Goal: Information Seeking & Learning: Learn about a topic

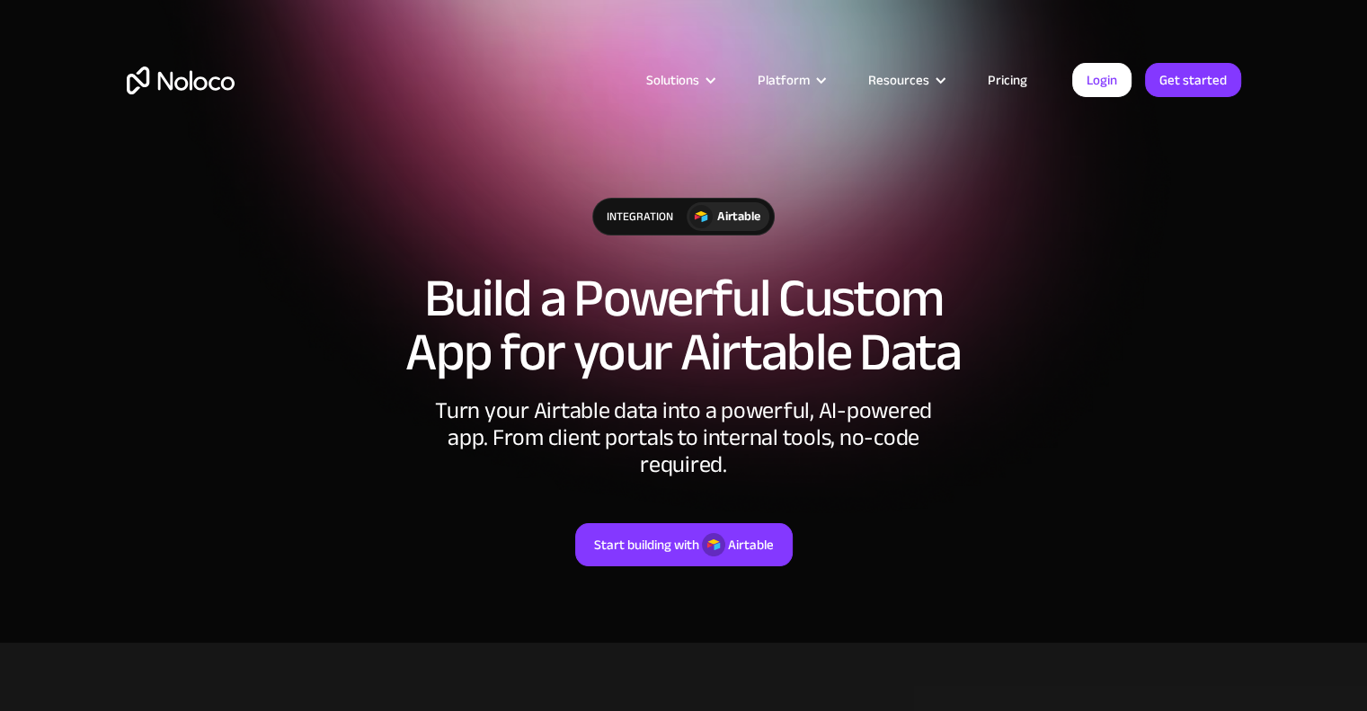
click at [1010, 75] on link "Pricing" at bounding box center [1007, 79] width 84 height 23
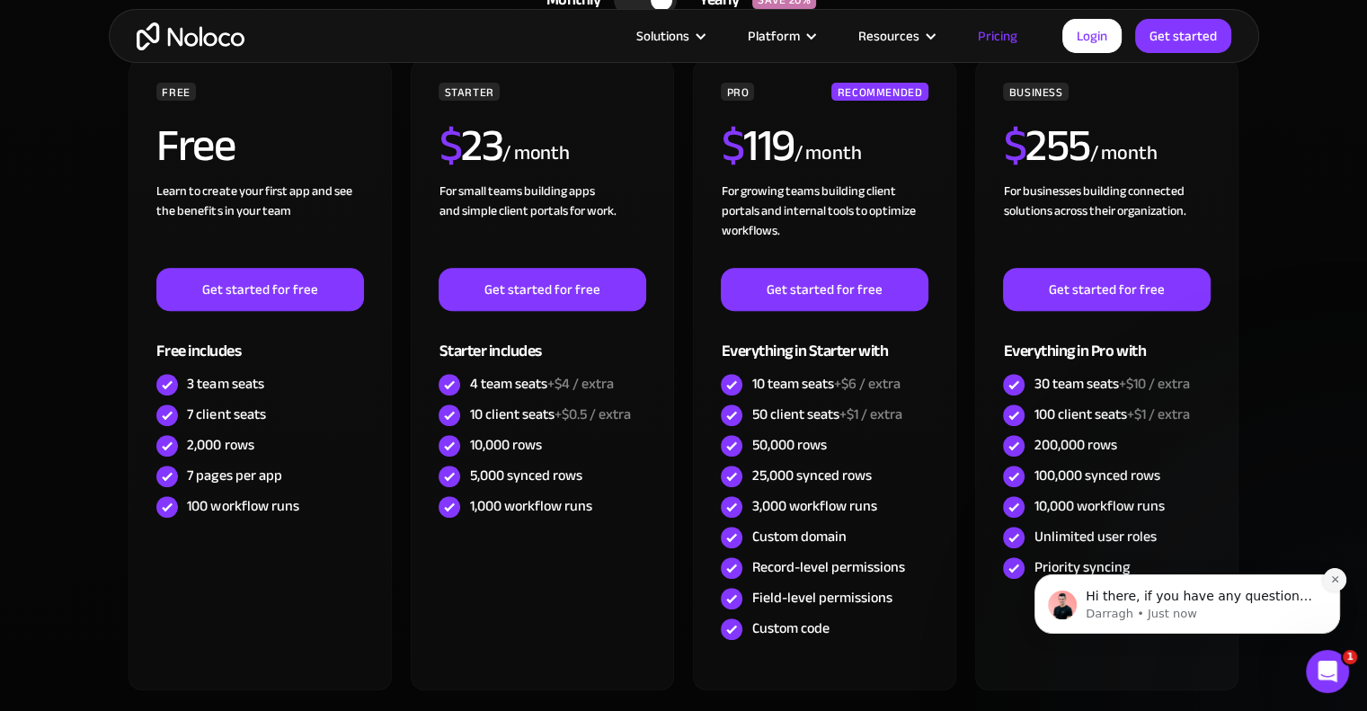
click at [1337, 582] on icon "Dismiss notification" at bounding box center [1335, 579] width 10 height 10
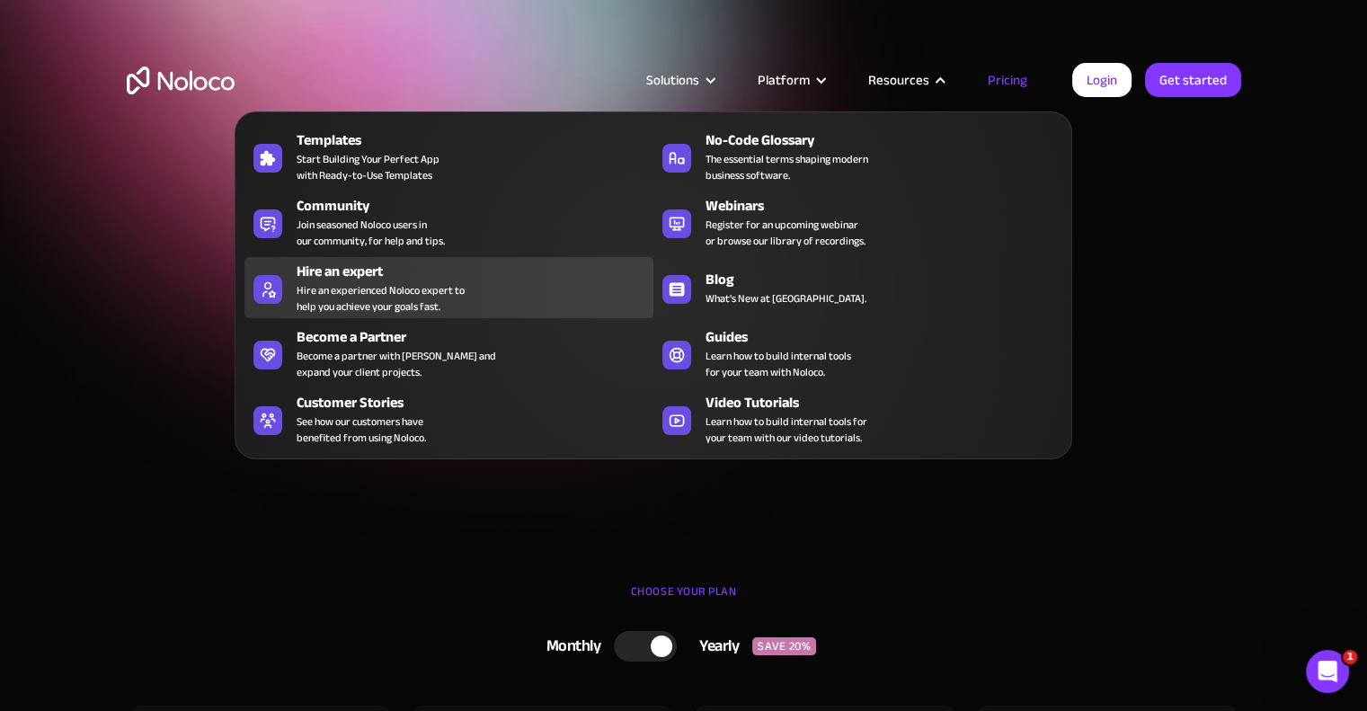
click at [397, 306] on div "Hire an experienced Noloco expert to help you achieve your goals fast." at bounding box center [381, 298] width 168 height 32
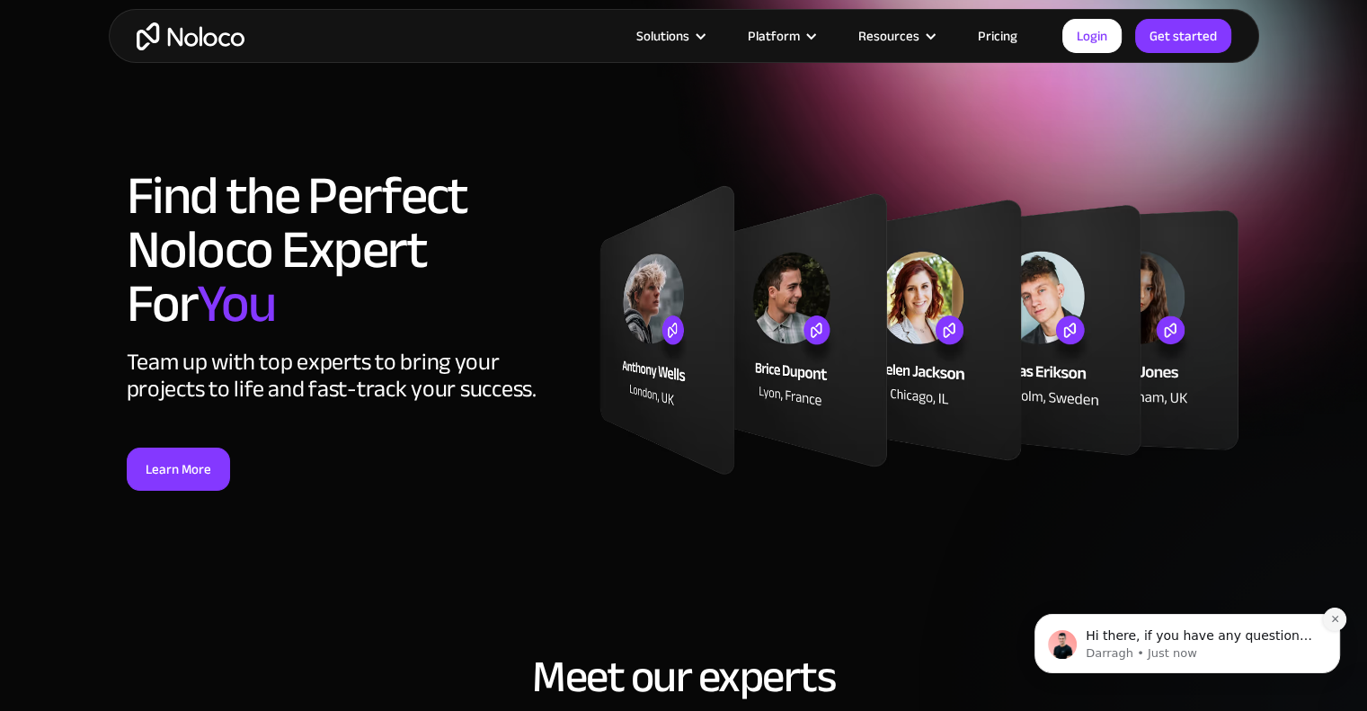
click at [1337, 617] on icon "Dismiss notification" at bounding box center [1335, 619] width 10 height 10
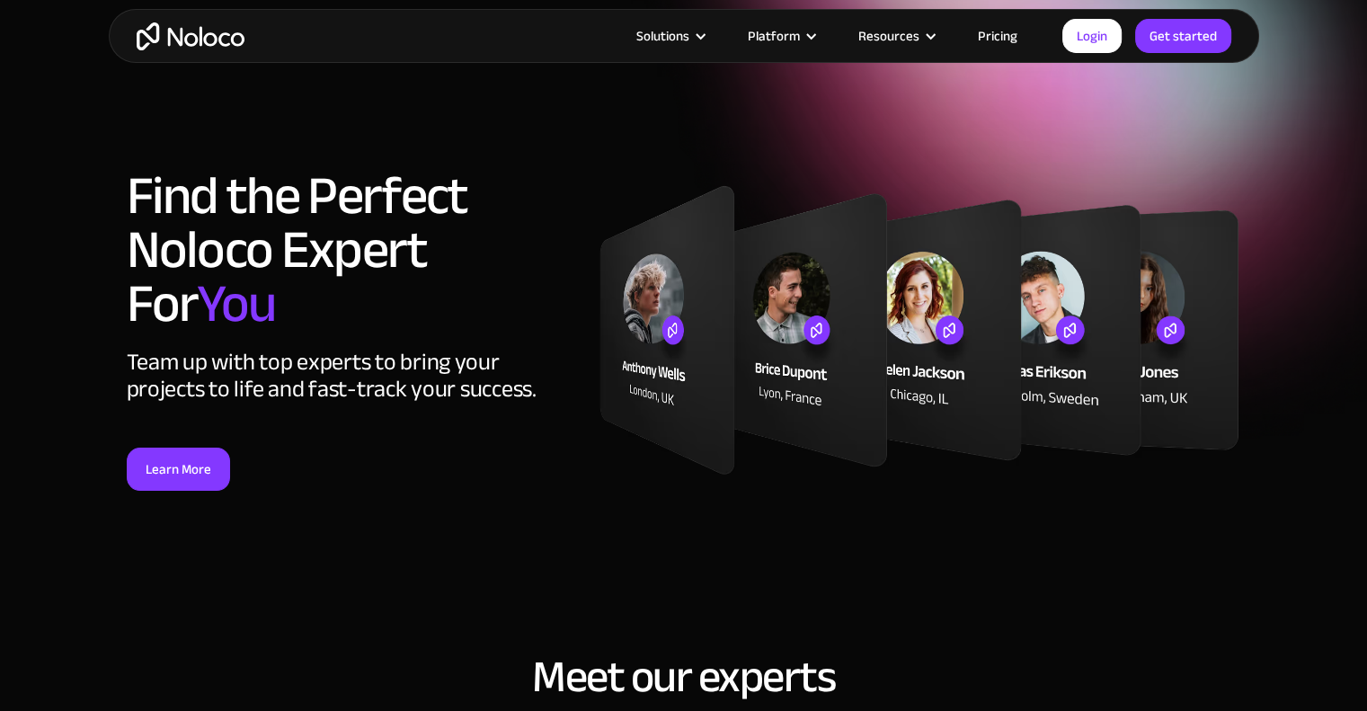
click at [1000, 35] on link "Pricing" at bounding box center [997, 35] width 84 height 23
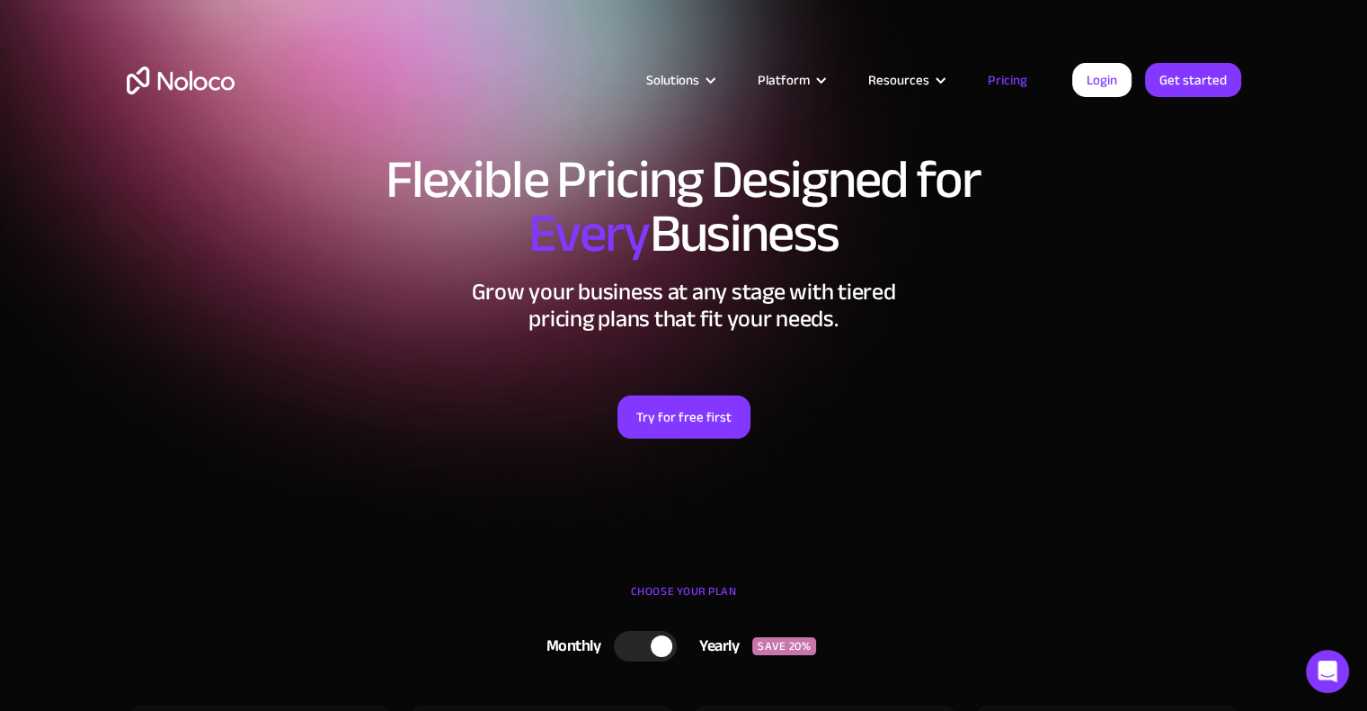
click at [657, 644] on div at bounding box center [662, 646] width 22 height 22
click at [657, 644] on div at bounding box center [652, 646] width 63 height 31
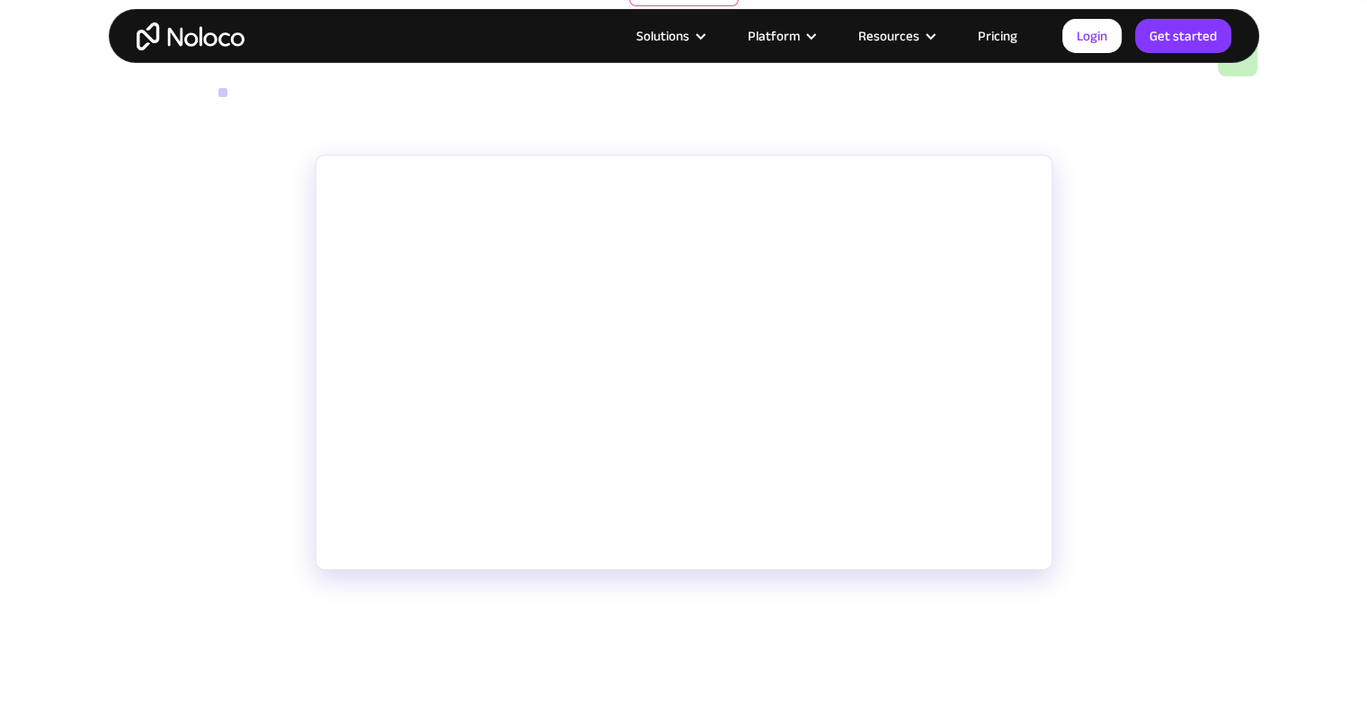
scroll to position [293, 0]
click at [848, 625] on p "[PERSON_NAME] here. In this not-so-short video i'll show you how to create your…" at bounding box center [683, 657] width 737 height 65
